Goal: Use online tool/utility

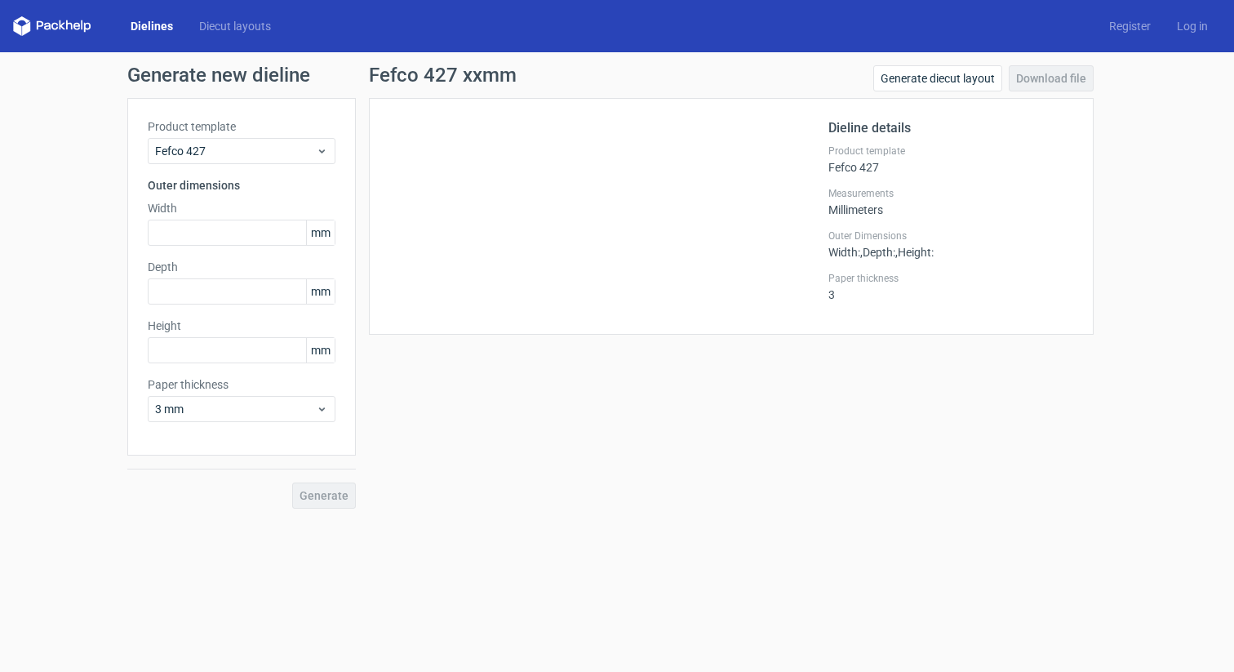
click at [224, 218] on div "Width mm" at bounding box center [242, 223] width 188 height 46
click at [269, 162] on div "Fefco 427" at bounding box center [242, 151] width 188 height 26
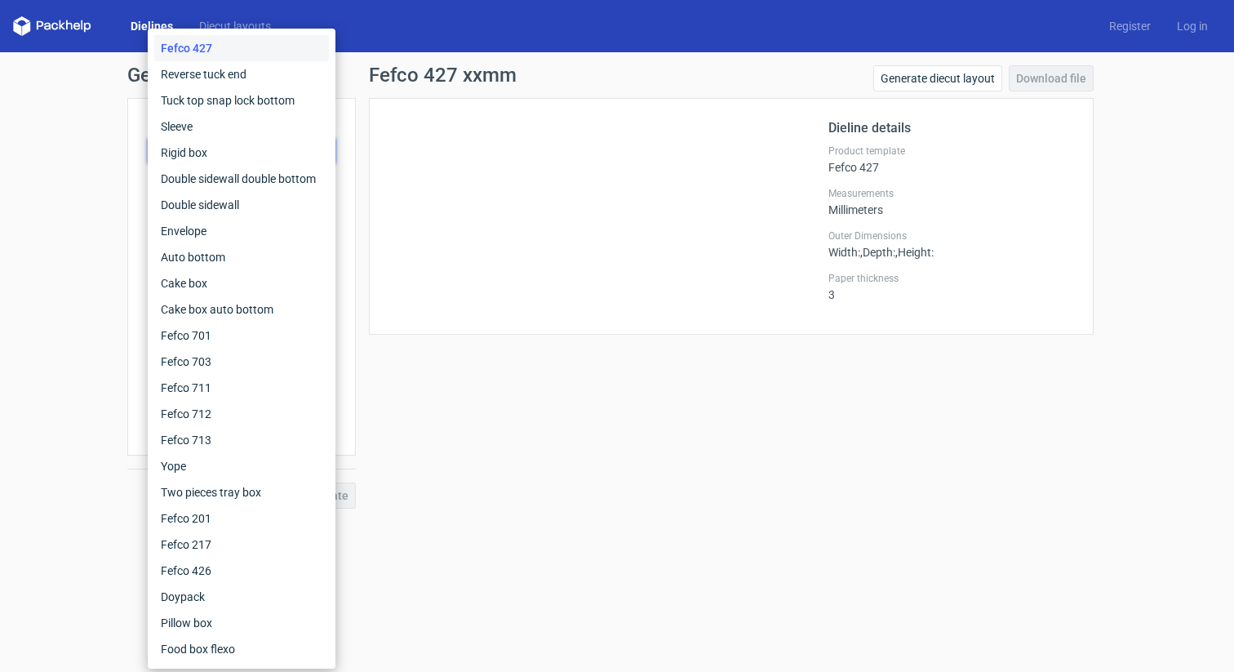
click at [208, 42] on div "Fefco 427" at bounding box center [241, 48] width 175 height 26
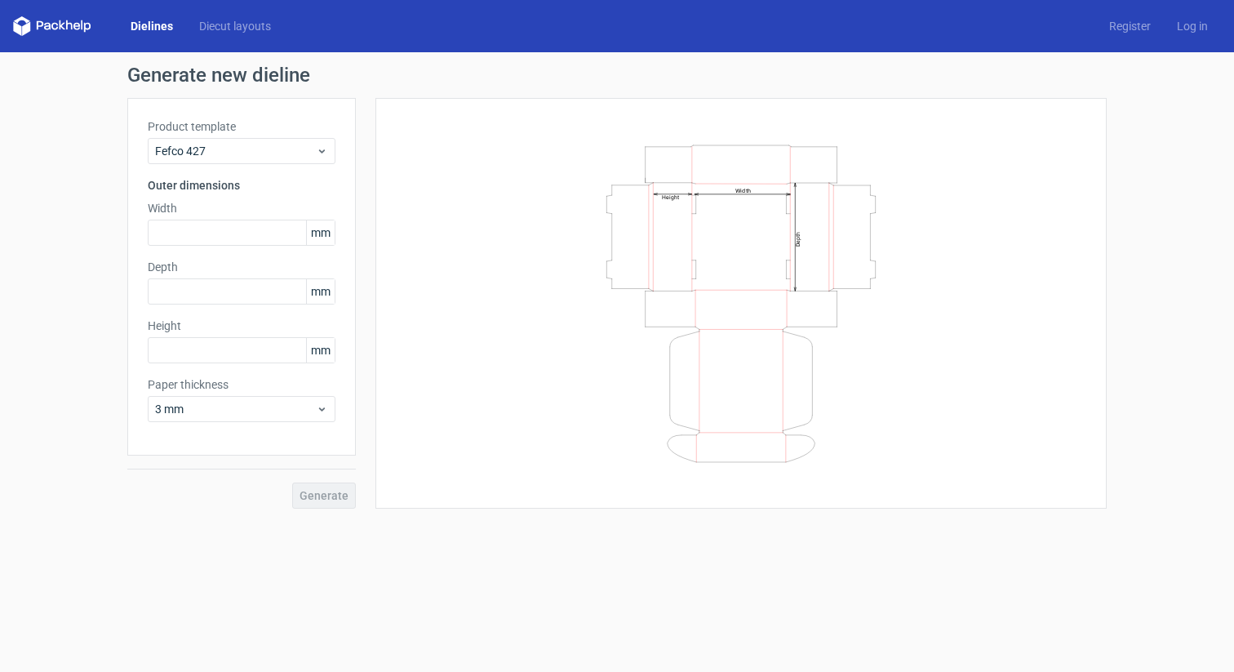
click at [332, 494] on div "Generate" at bounding box center [241, 481] width 228 height 53
click at [324, 408] on use at bounding box center [322, 409] width 6 height 4
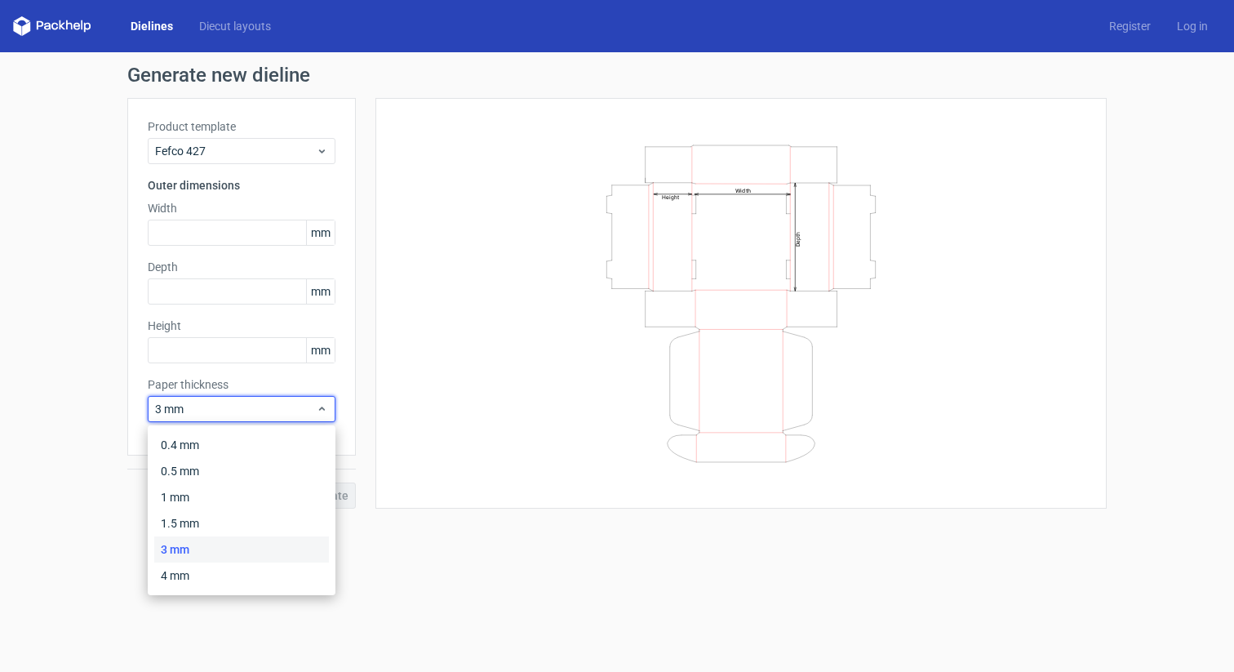
click at [572, 552] on form "Generate new dieline Product template Fefco 427 Outer dimensions Width mm Depth…" at bounding box center [617, 361] width 1234 height 619
